Goal: Register for event/course

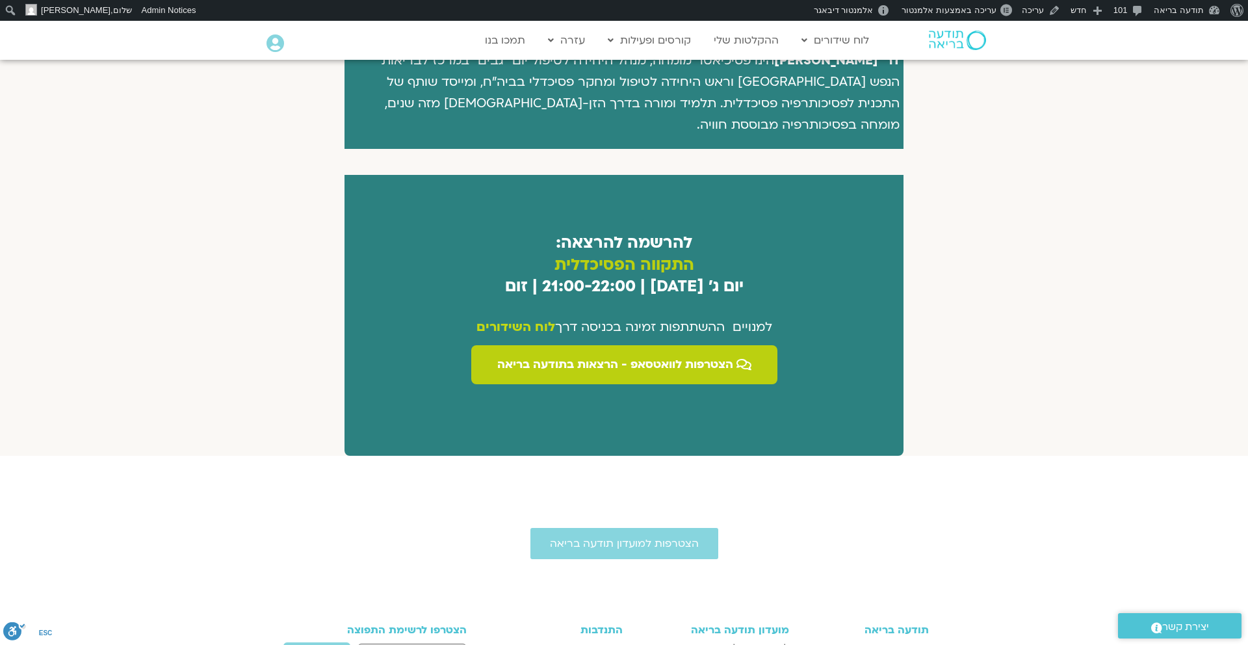
scroll to position [922, 0]
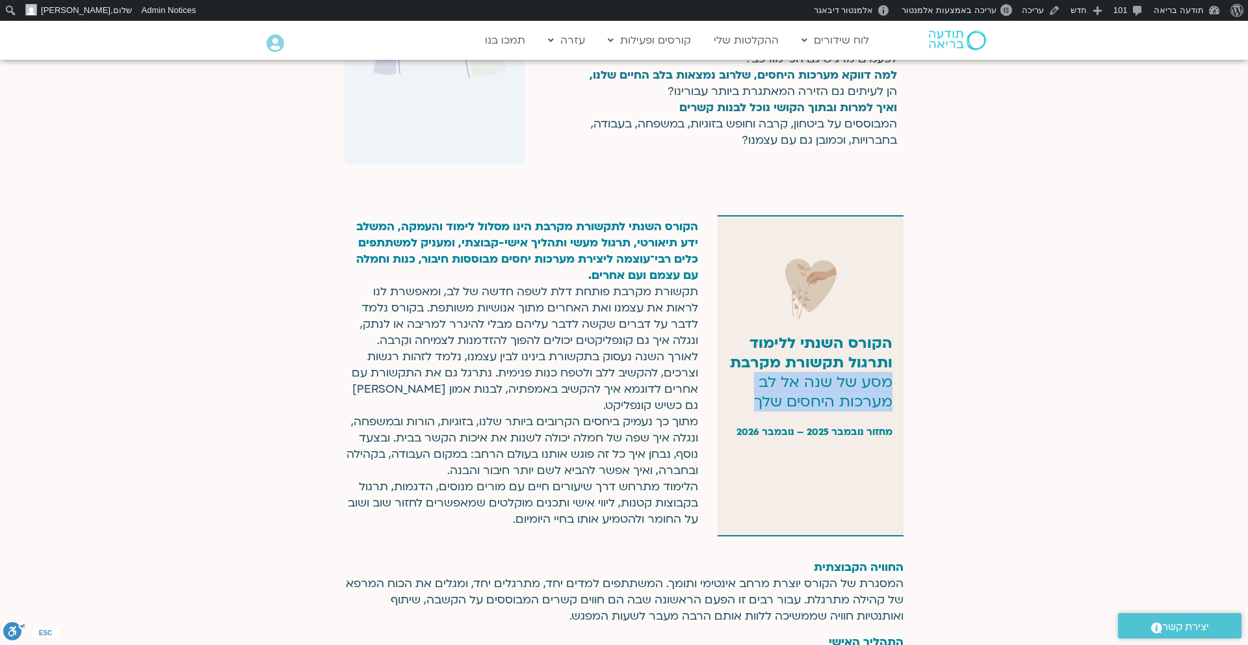
scroll to position [0, -38]
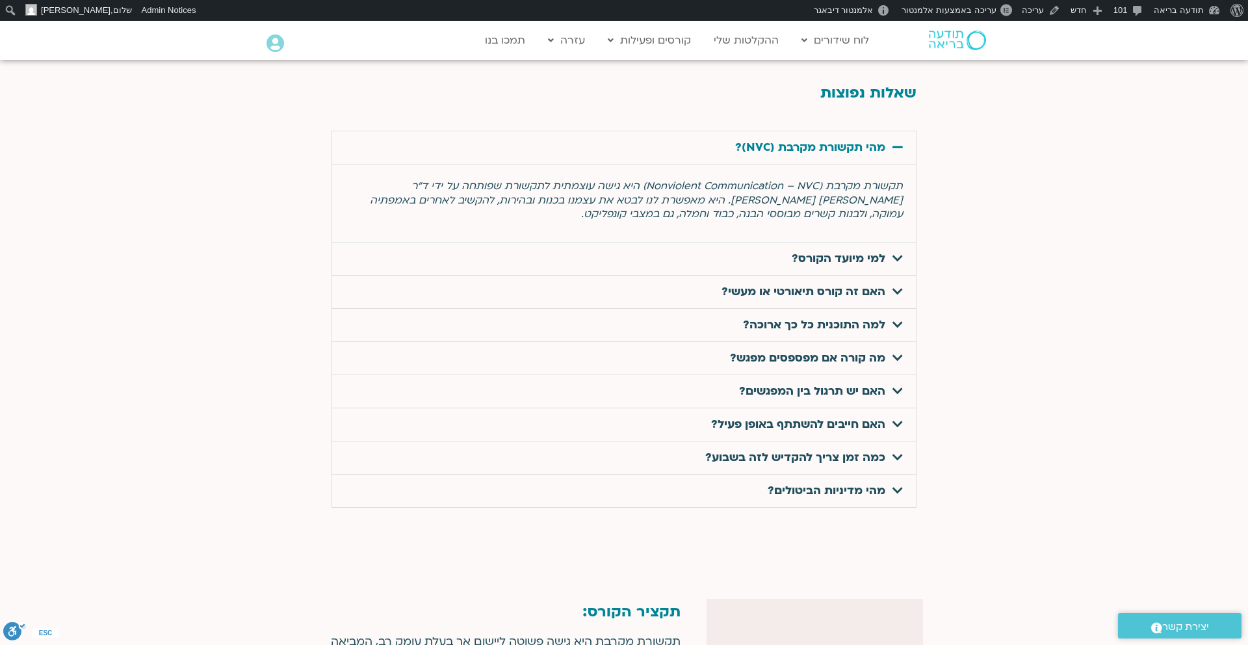
scroll to position [4157, 0]
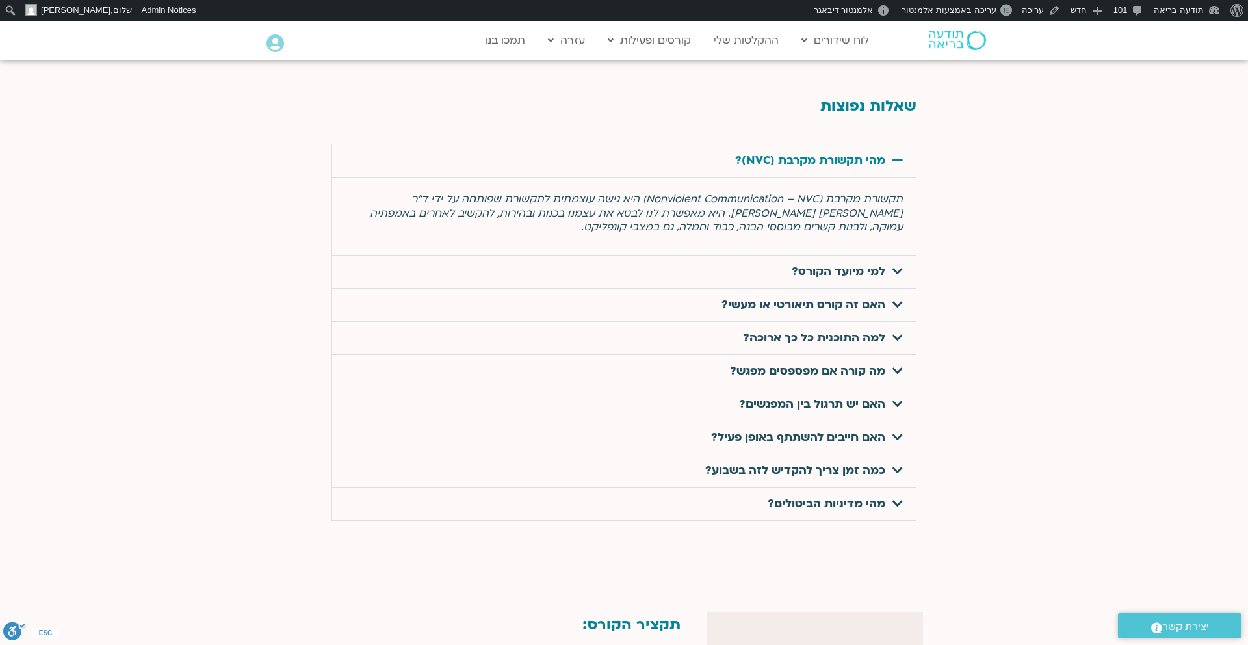
click at [800, 153] on link "מהי תקשורת מקרבת (NVC)?" at bounding box center [810, 160] width 150 height 15
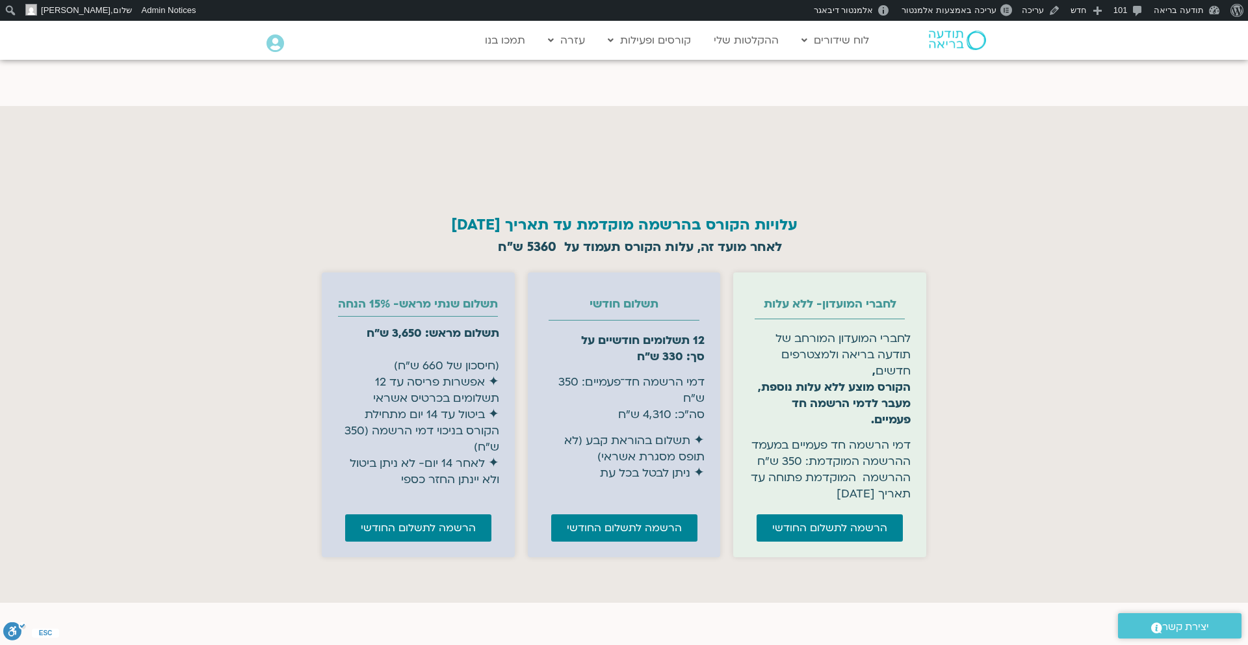
scroll to position [5200, 0]
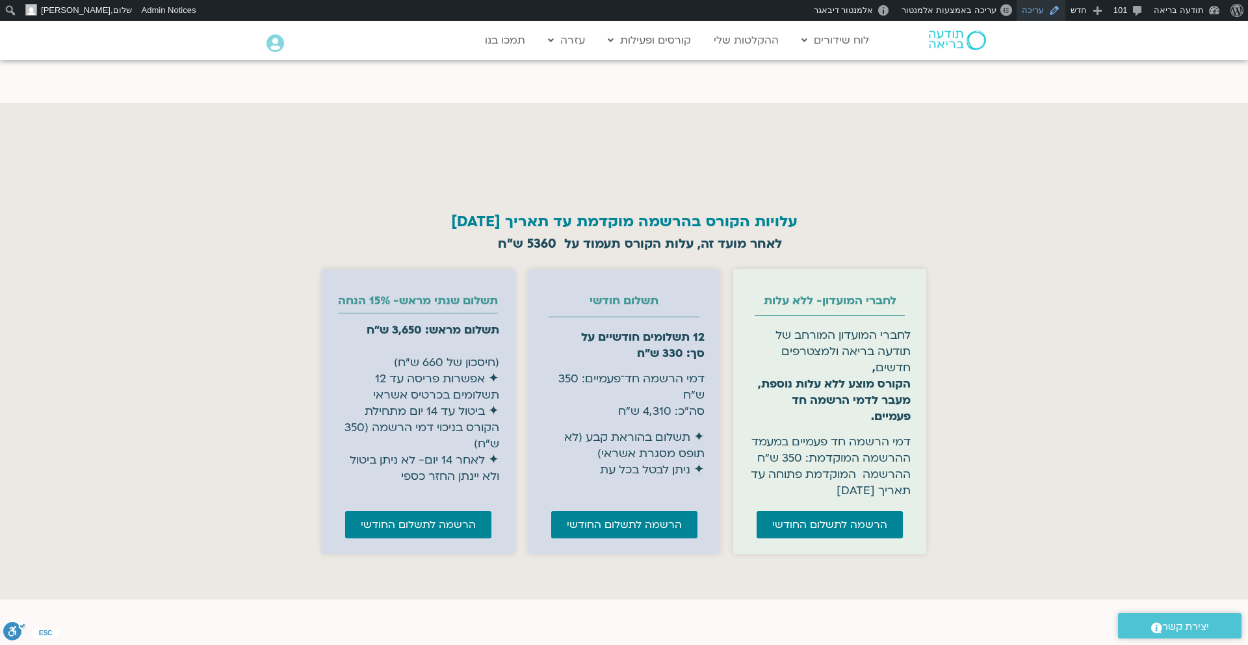
click at [1036, 12] on link "עריכה" at bounding box center [1041, 10] width 49 height 21
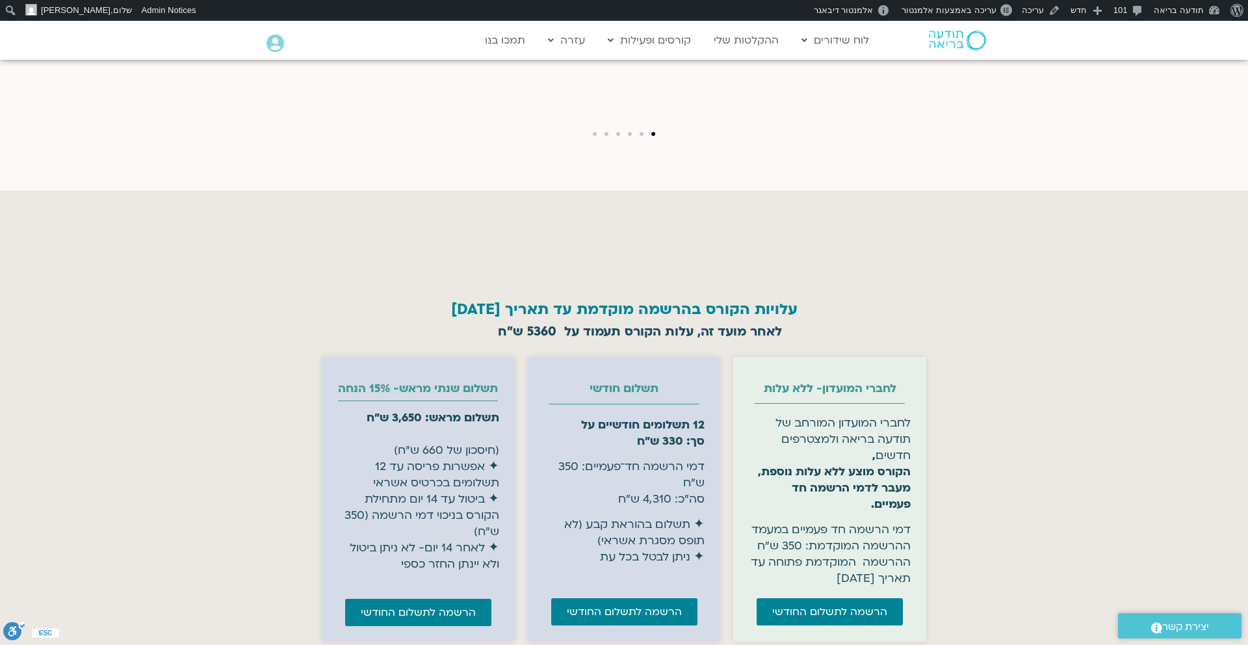
scroll to position [5200, 0]
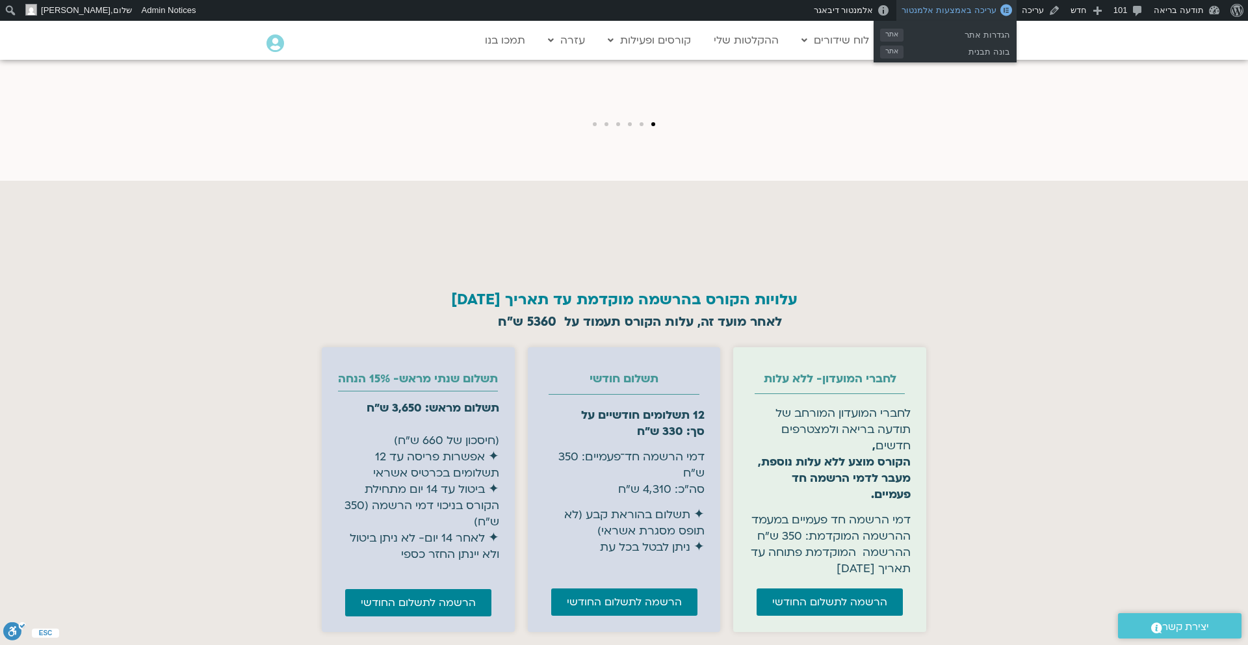
click at [966, 9] on span "עריכה באמצעות אלמנטור" at bounding box center [949, 10] width 94 height 10
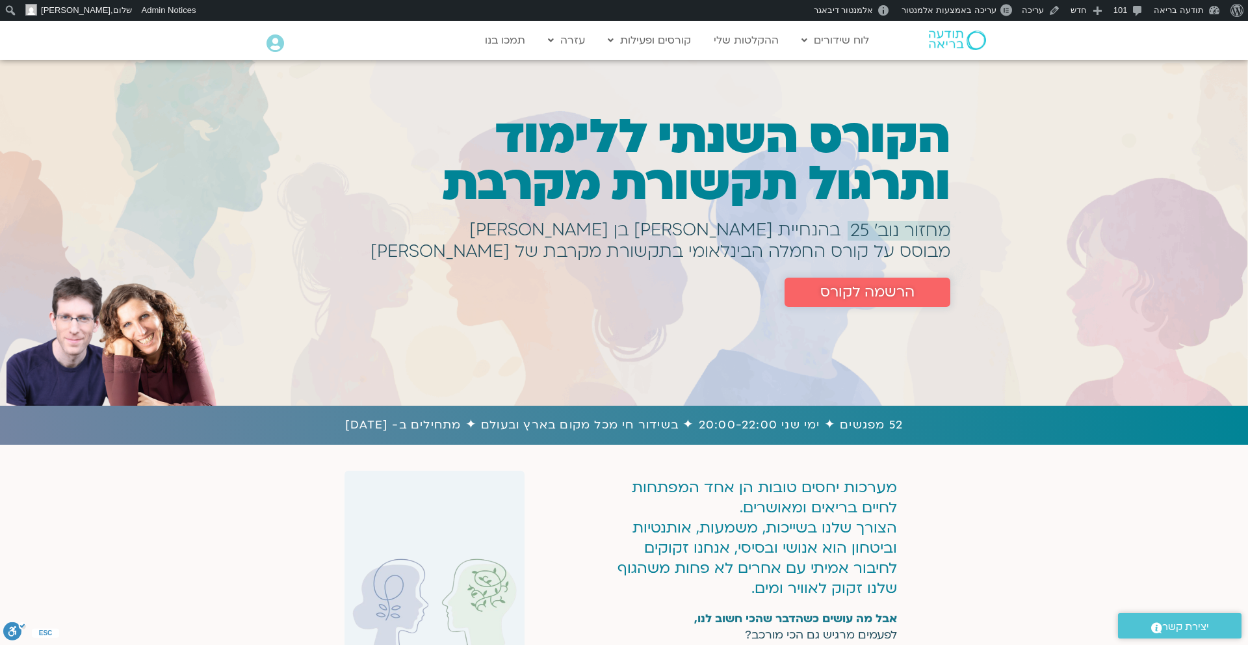
click at [852, 295] on span "הרשמה לקורס" at bounding box center [867, 292] width 94 height 16
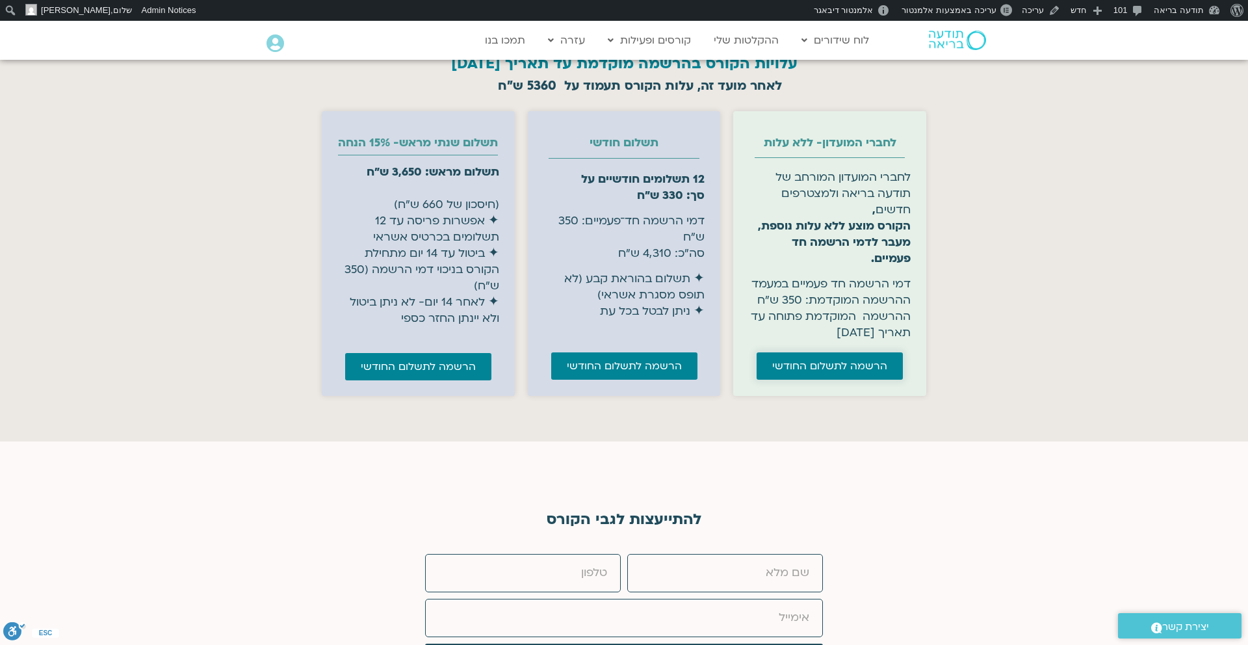
click at [826, 360] on span "הרשמה לתשלום החודשי" at bounding box center [829, 366] width 115 height 12
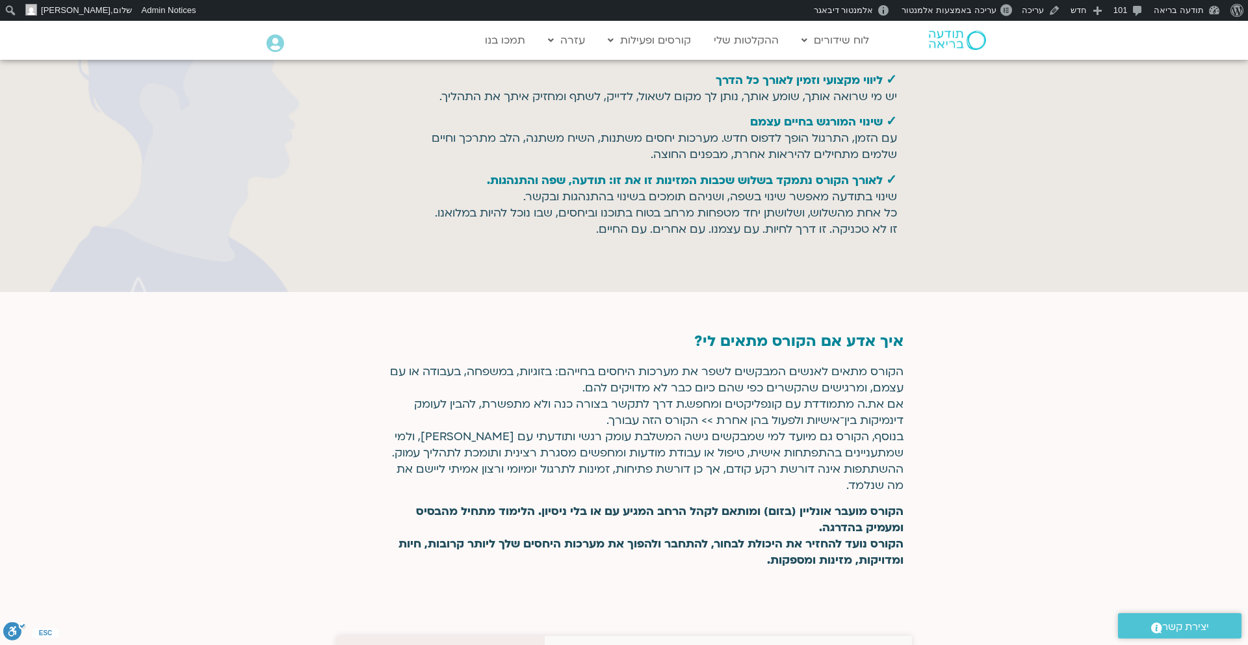
scroll to position [2232, 0]
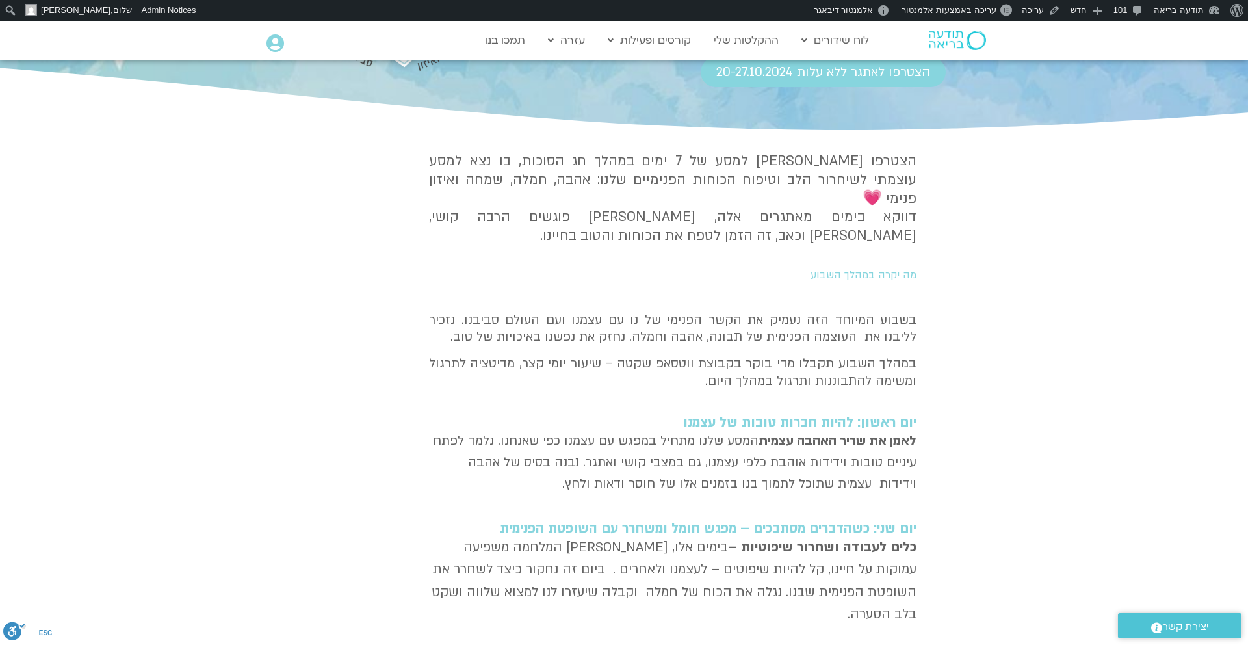
scroll to position [209, 0]
